Goal: Task Accomplishment & Management: Use online tool/utility

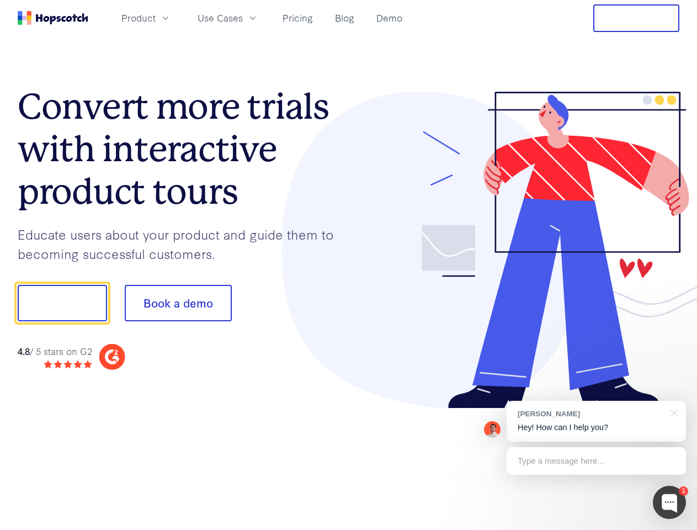
click at [349, 265] on div at bounding box center [514, 250] width 331 height 317
click at [156, 18] on span "Product" at bounding box center [138, 18] width 34 height 14
click at [243, 18] on span "Use Cases" at bounding box center [220, 18] width 45 height 14
click at [636, 18] on button "Free Trial" at bounding box center [636, 18] width 86 height 28
click at [62, 303] on button "Show me!" at bounding box center [62, 303] width 89 height 36
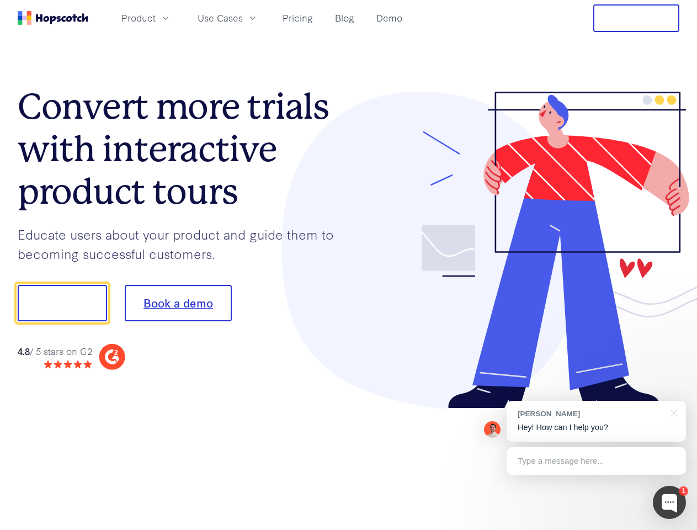
click at [178, 303] on button "Book a demo" at bounding box center [178, 303] width 107 height 36
click at [670, 502] on div at bounding box center [669, 502] width 33 height 33
click at [596, 421] on div "[PERSON_NAME] Hey! How can I help you?" at bounding box center [596, 421] width 179 height 41
click at [672, 412] on div at bounding box center [582, 302] width 207 height 368
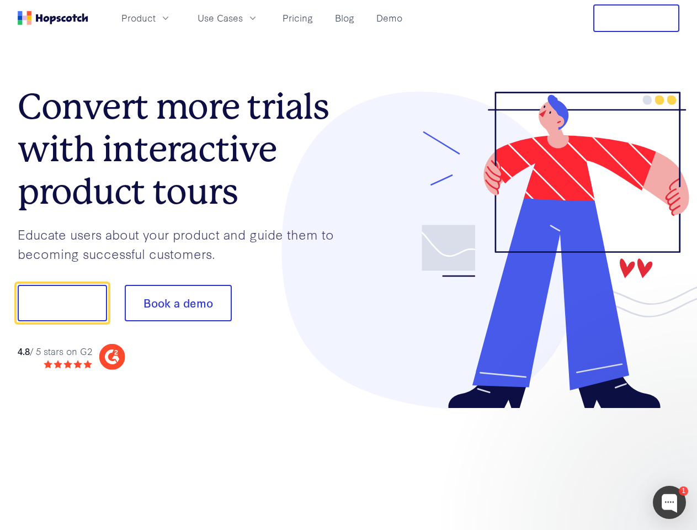
click at [596, 461] on div at bounding box center [582, 302] width 207 height 368
